Goal: Task Accomplishment & Management: Use online tool/utility

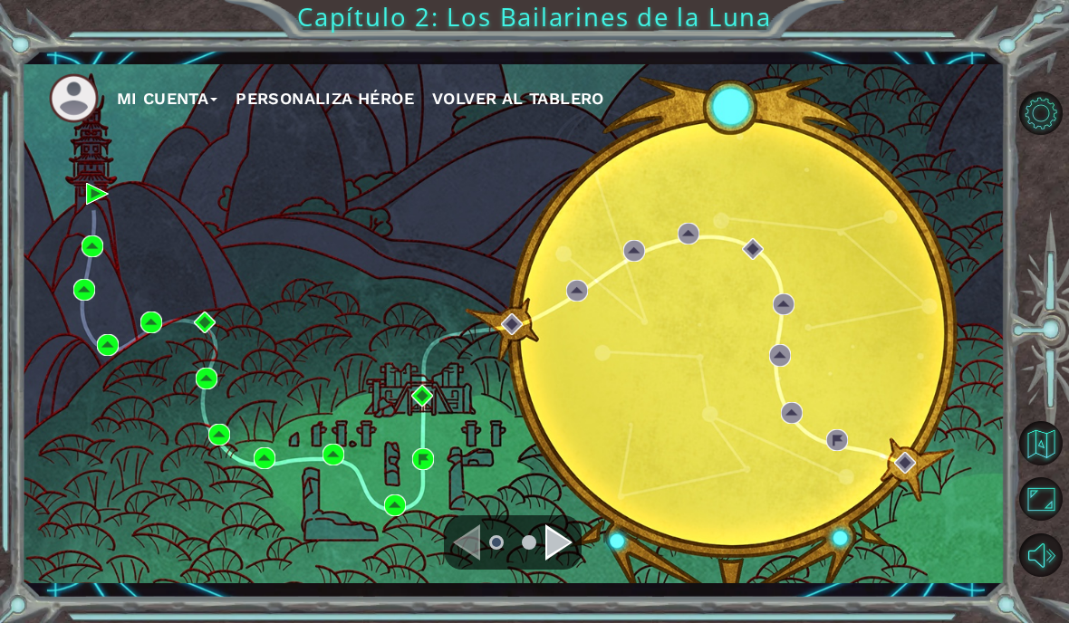
scroll to position [72, 0]
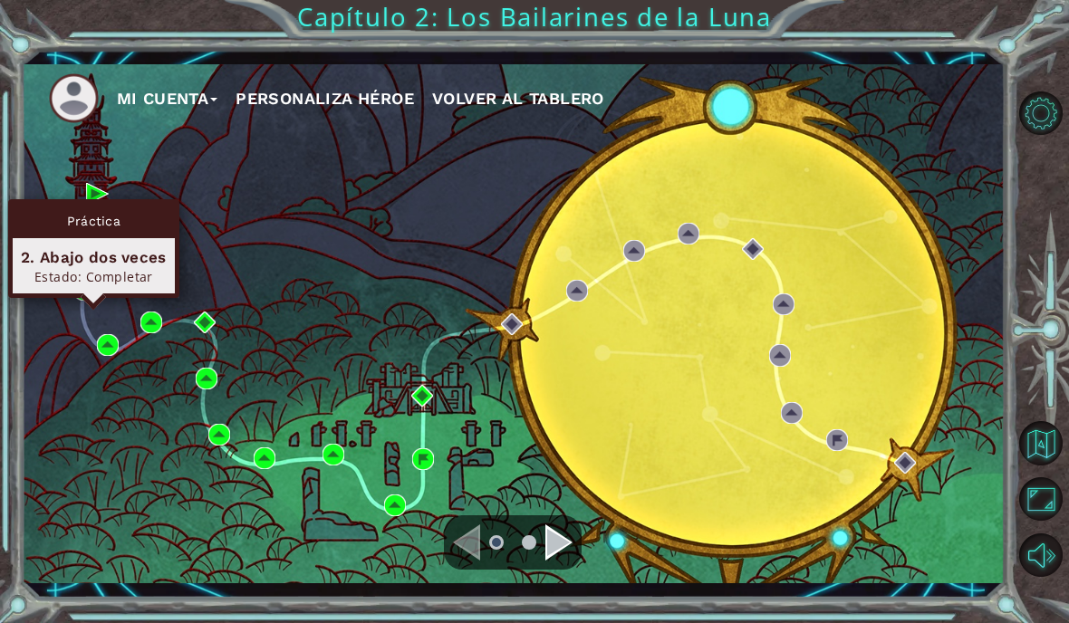
click at [130, 268] on div "Estado: Completar" at bounding box center [94, 276] width 146 height 17
click at [136, 238] on div "2. Abajo dos veces Estado: Completar" at bounding box center [94, 265] width 162 height 55
click at [129, 238] on div "2. Abajo dos veces Estado: Completar" at bounding box center [94, 265] width 162 height 55
click at [120, 246] on div "2. Abajo dos veces" at bounding box center [94, 257] width 146 height 22
click at [119, 246] on div "2. Abajo dos veces" at bounding box center [94, 257] width 146 height 22
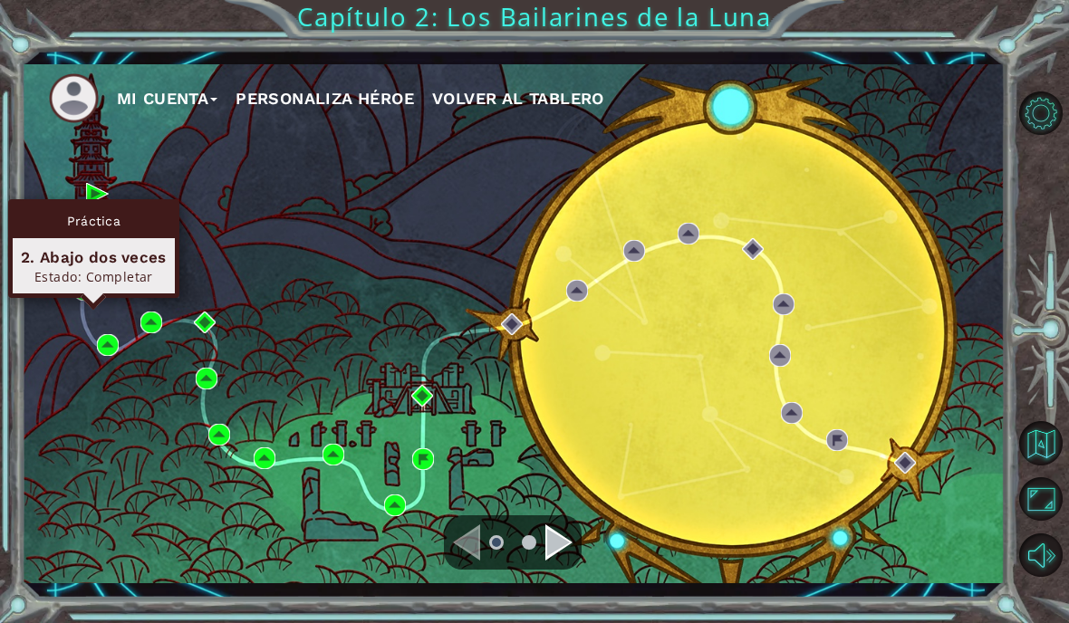
click at [124, 268] on div "Estado: Completar" at bounding box center [94, 276] width 146 height 17
click at [130, 238] on div "2. Abajo dos veces Estado: Completar" at bounding box center [94, 265] width 162 height 55
click at [144, 246] on div "2. Abajo dos veces" at bounding box center [94, 257] width 146 height 22
click at [151, 268] on div "Estado: Completar" at bounding box center [94, 276] width 146 height 17
click at [89, 252] on img at bounding box center [93, 247] width 22 height 22
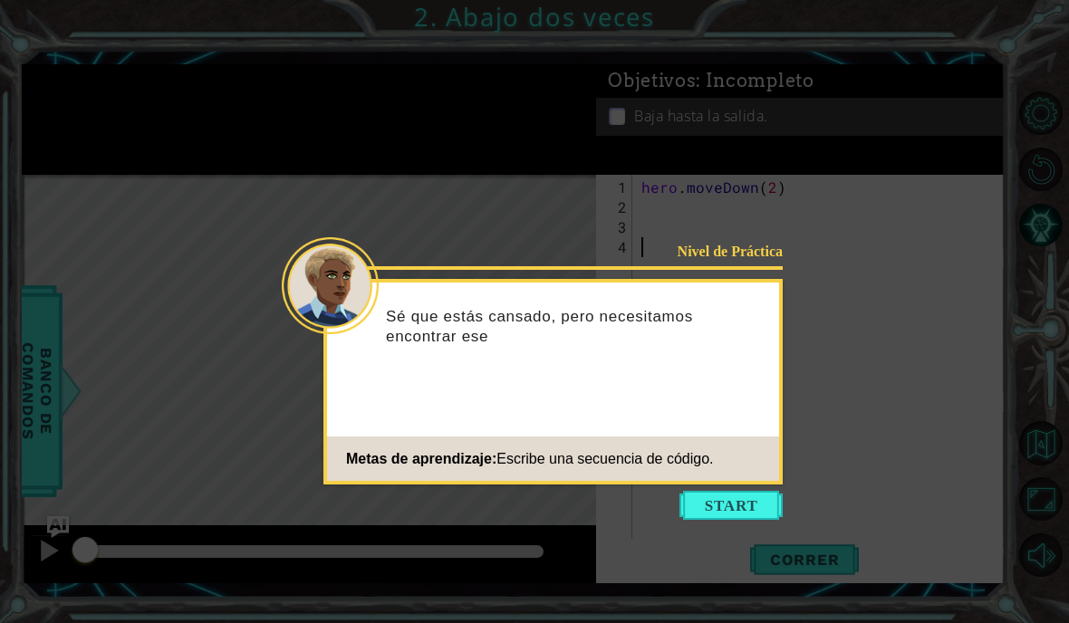
click at [712, 507] on button "Start" at bounding box center [731, 505] width 103 height 29
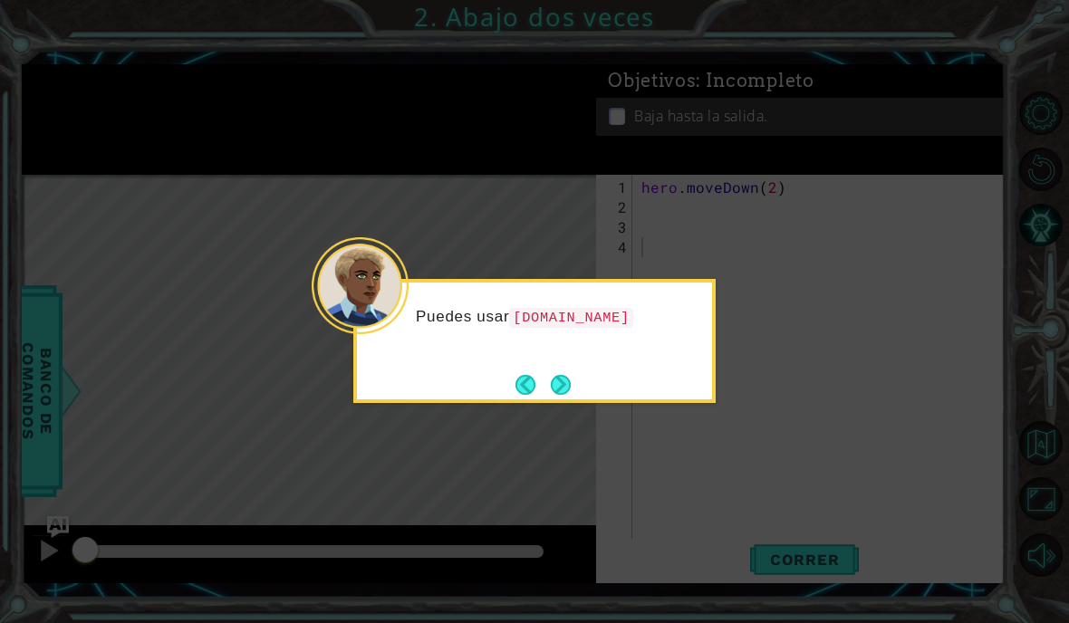
click at [565, 374] on button "Next" at bounding box center [561, 385] width 22 height 22
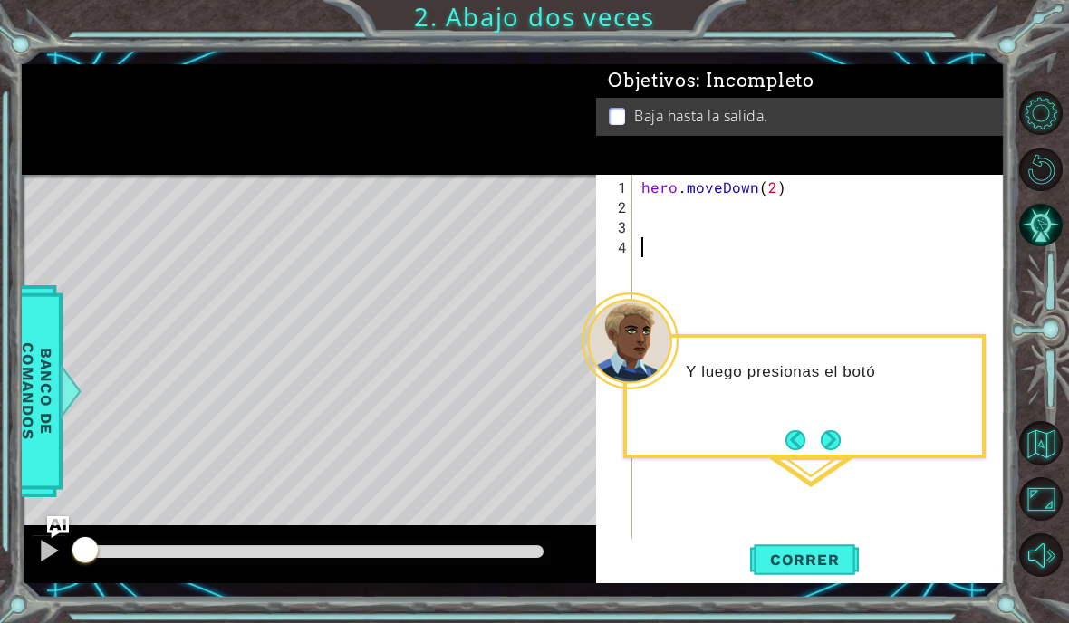
click at [835, 442] on button "Next" at bounding box center [831, 440] width 32 height 32
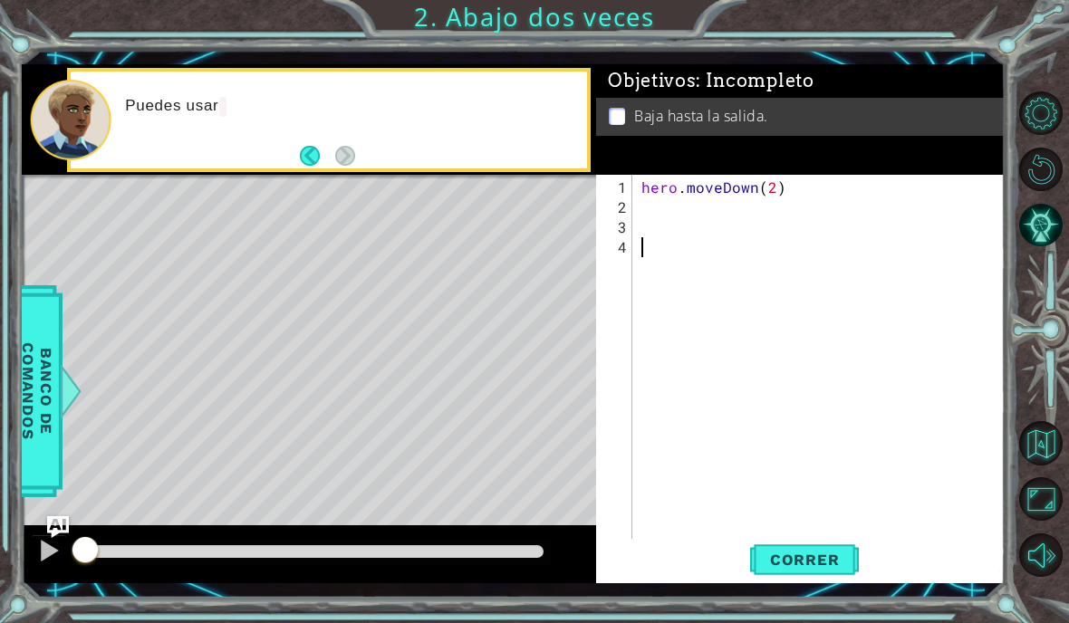
click at [582, 623] on html "1 ההההההההההההההההההההההההההההההההההההההההההההההההההההההההההההההההההההההההההההה…" at bounding box center [534, 311] width 1069 height 623
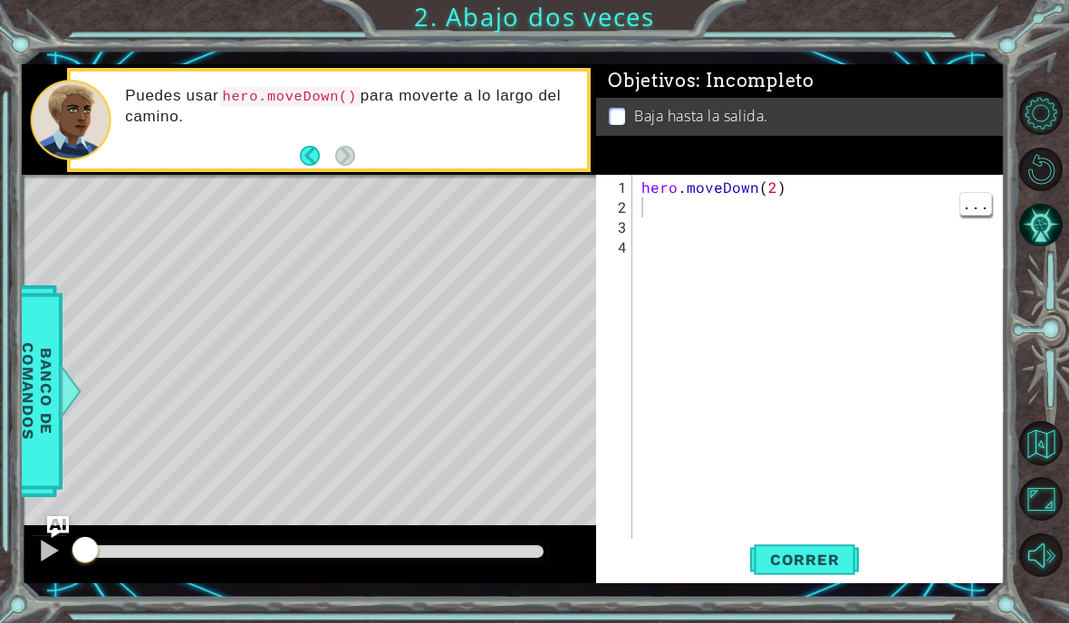
click at [821, 623] on html "1 ההההההההההההההההההההההההההההההההההההההההההההההההההההההההההההההההההההההההההההה…" at bounding box center [534, 311] width 1069 height 623
click at [816, 623] on html "1 ההההההההההההההההההההההההההההההההההההההההההההההההההההההההההההההההההההההההההההה…" at bounding box center [534, 311] width 1069 height 623
click at [822, 623] on html "1 ההההההההההההההההההההההההההההההההההההההההההההההההההההההההההההההההההההההההההההה…" at bounding box center [534, 311] width 1069 height 623
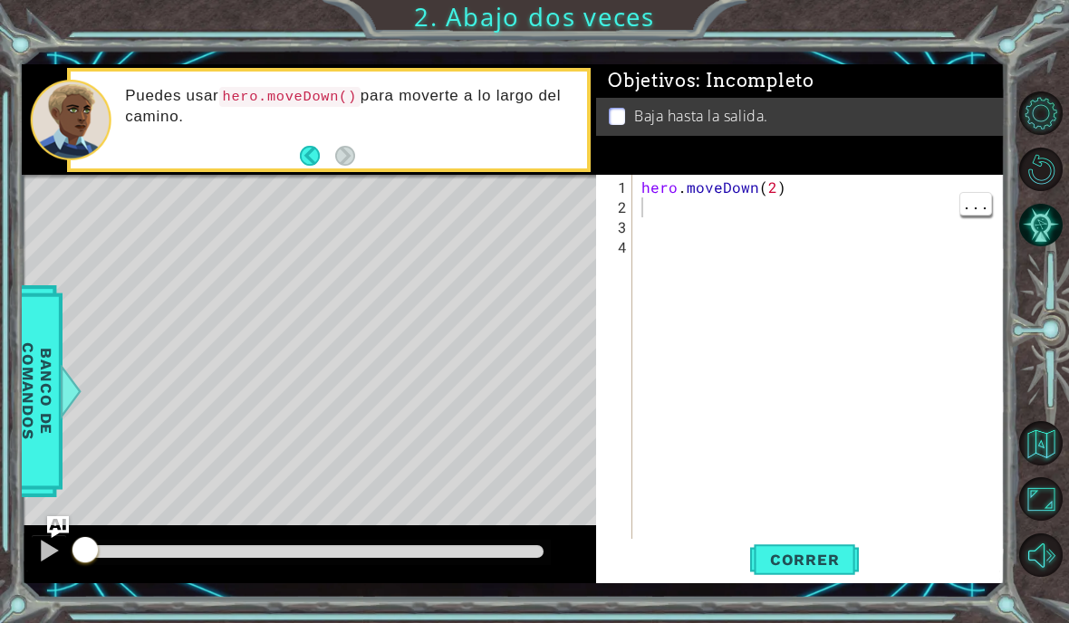
click at [816, 623] on html "1 ההההההההההההההההההההההההההההההההההההההההההההההההההההההההההההההההההההההההההההה…" at bounding box center [534, 311] width 1069 height 623
click at [818, 623] on html "1 ההההההההההההההההההההההההההההההההההההההההההההההההההההההההההההההההההההההההההההה…" at bounding box center [534, 311] width 1069 height 623
click at [801, 275] on div "hero . moveDown ( 2 )" at bounding box center [824, 387] width 372 height 419
click at [847, 143] on div "Objetivos : Incompleto Baja hasta la salida." at bounding box center [800, 119] width 409 height 111
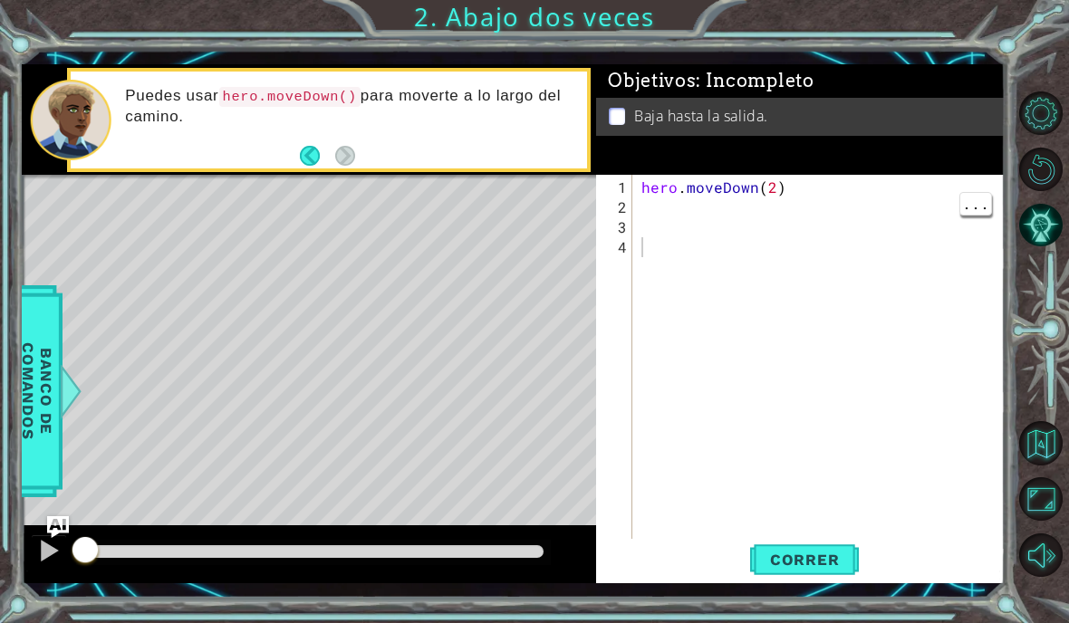
click at [802, 557] on span "Correr" at bounding box center [805, 560] width 106 height 18
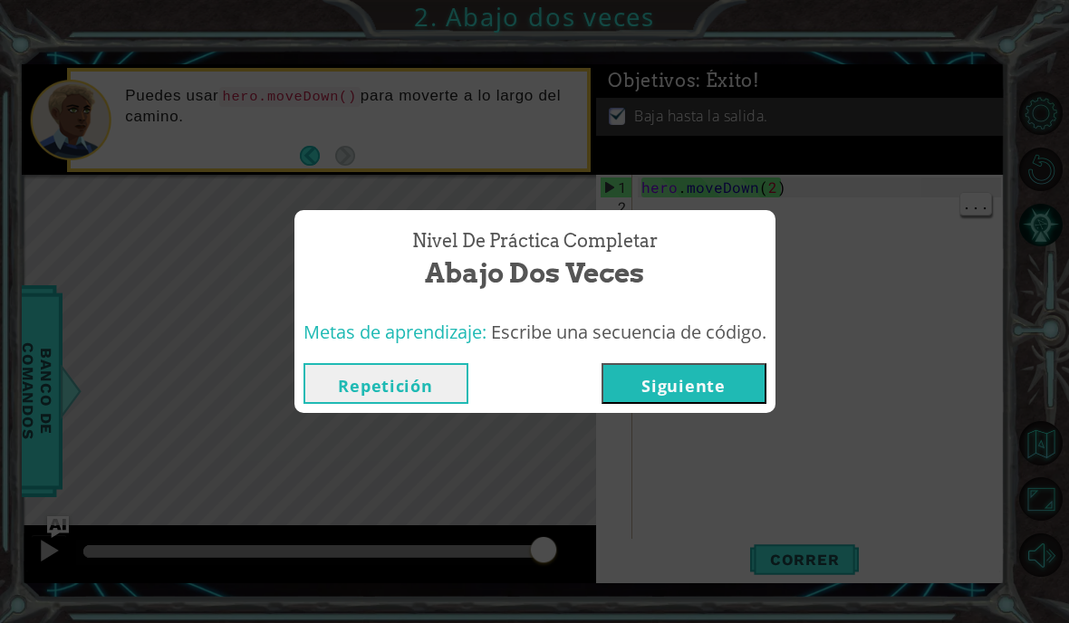
click at [729, 392] on button "Siguiente" at bounding box center [684, 383] width 165 height 41
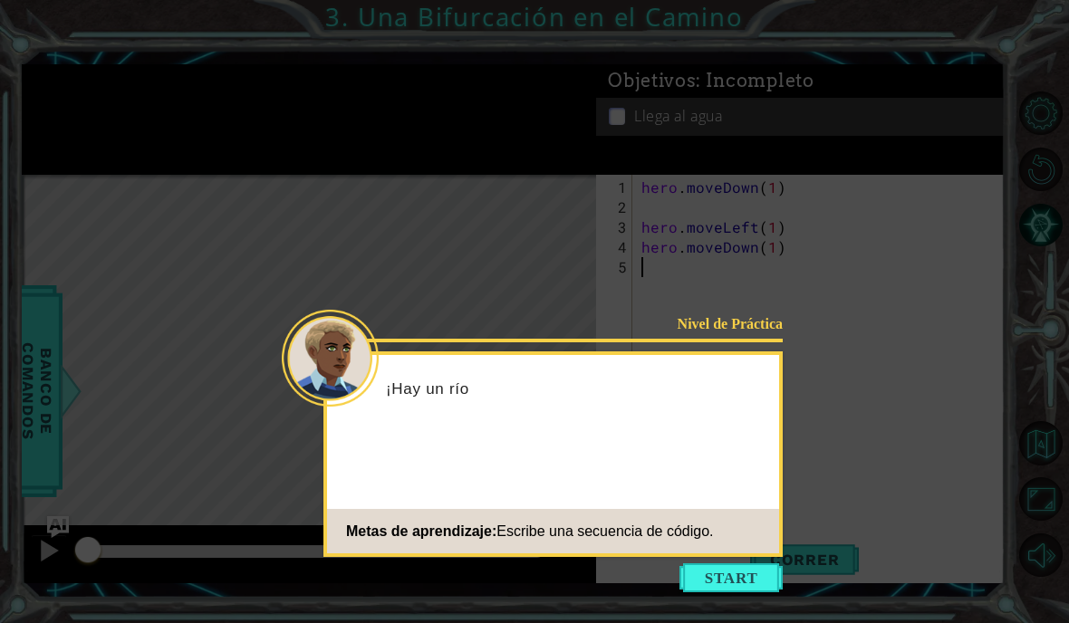
click at [738, 564] on button "Start" at bounding box center [731, 578] width 103 height 29
